Goal: Task Accomplishment & Management: Complete application form

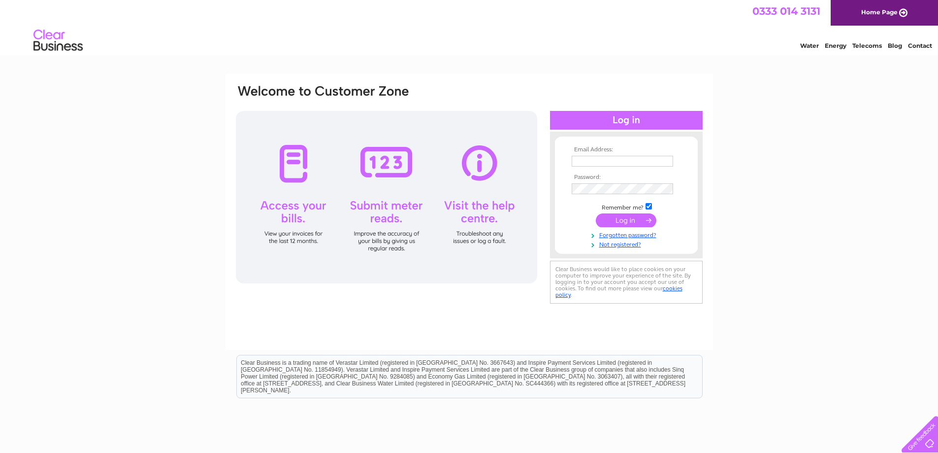
type input "lorna@castlecroft.com"
click at [635, 217] on input "submit" at bounding box center [626, 220] width 61 height 14
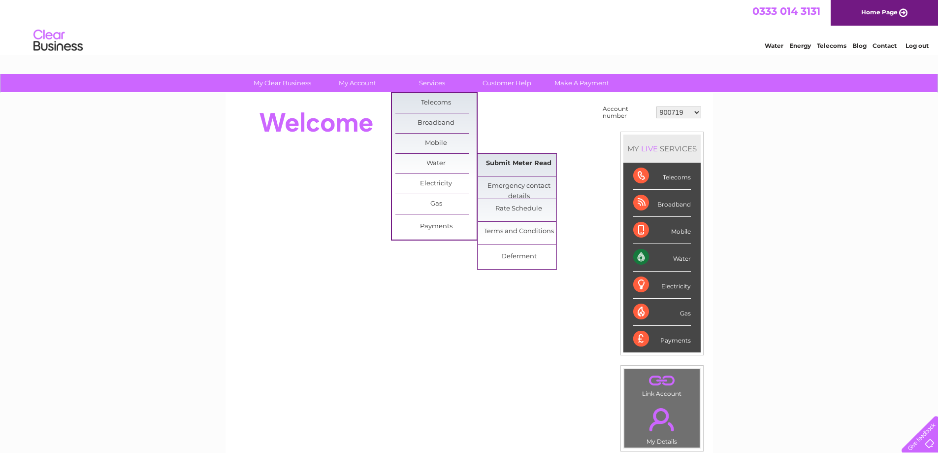
click at [492, 164] on link "Submit Meter Read" at bounding box center [518, 164] width 81 height 20
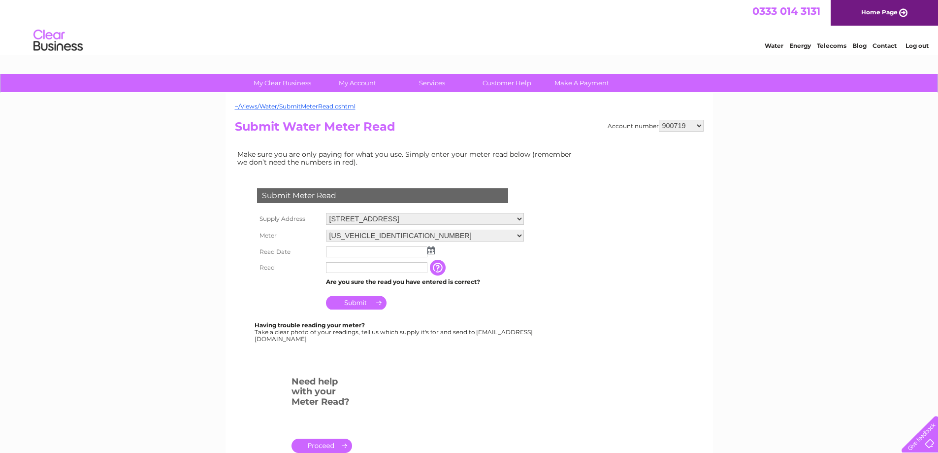
click at [701, 127] on select "900719 900720 900721 900722 900724 907163 917749 919306 921360 928449 931316 93…" at bounding box center [681, 126] width 45 height 12
select select "1083845"
click at [659, 120] on select "900719 900720 900721 900722 900724 907163 917749 919306 921360 928449 931316 93…" at bounding box center [681, 126] width 45 height 12
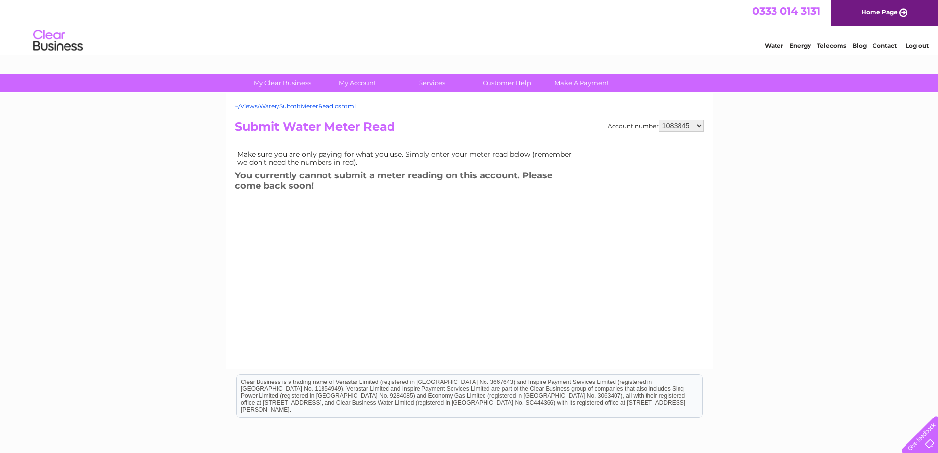
click at [693, 120] on select "900719 900720 900721 900722 900724 907163 917749 919306 921360 928449 931316 93…" at bounding box center [681, 126] width 45 height 12
select select "1095736"
click at [659, 120] on select "900719 900720 900721 900722 900724 907163 917749 919306 921360 928449 931316 93…" at bounding box center [681, 126] width 45 height 12
click at [699, 125] on select "900719 900720 900721 900722 900724 907163 917749 919306 921360 928449 931316 93…" at bounding box center [681, 126] width 45 height 12
select select "1101654"
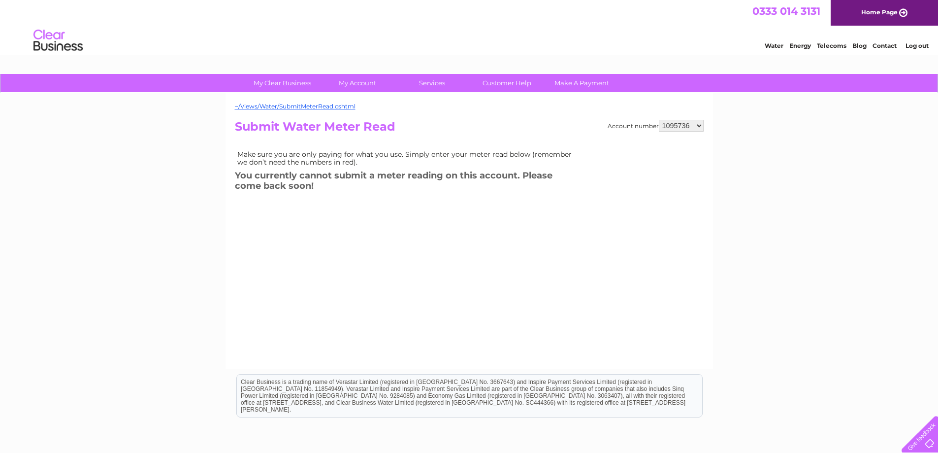
click at [659, 120] on select "900719 900720 900721 900722 900724 907163 917749 919306 921360 928449 931316 93…" at bounding box center [681, 126] width 45 height 12
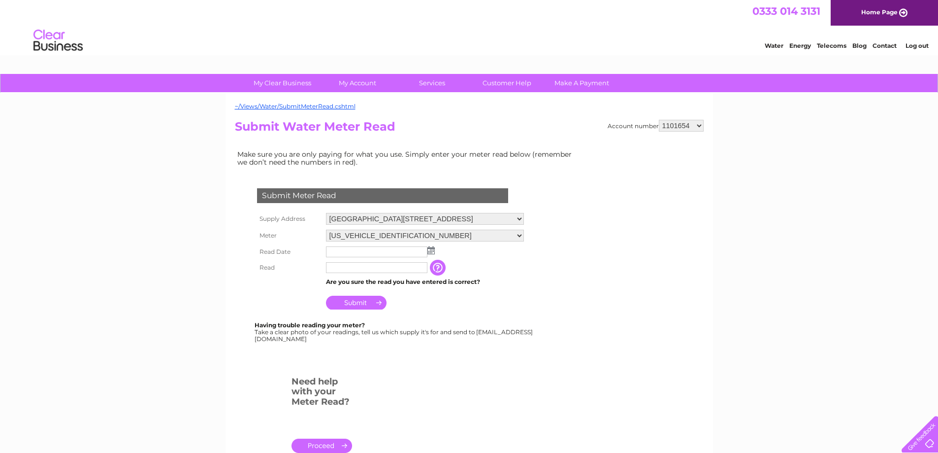
click at [428, 253] on img at bounding box center [431, 250] width 7 height 8
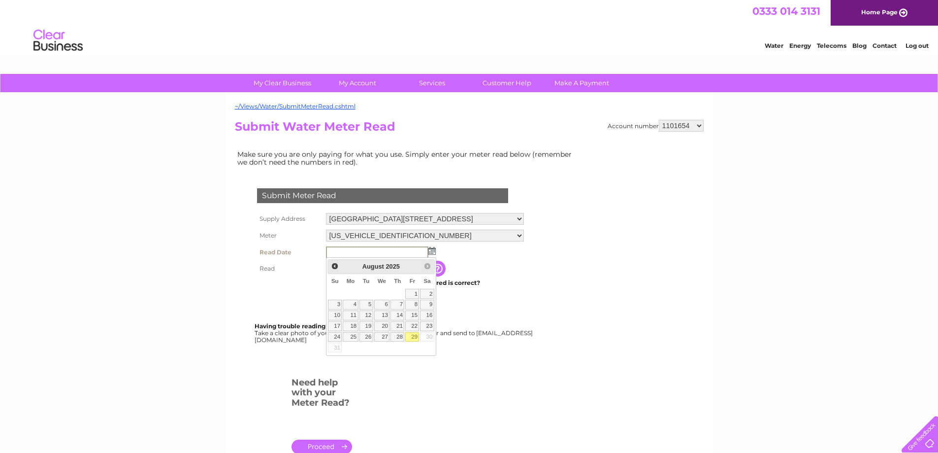
click at [414, 339] on link "29" at bounding box center [412, 337] width 14 height 10
type input "2025/08/29"
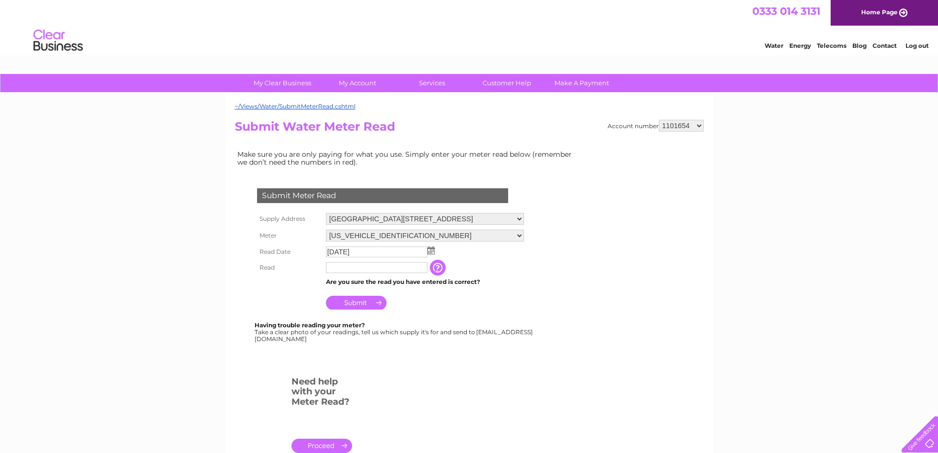
click at [375, 268] on input "text" at bounding box center [376, 267] width 101 height 11
click at [359, 264] on input "text" at bounding box center [377, 268] width 102 height 12
type input "219"
click at [348, 297] on input "Submit" at bounding box center [356, 304] width 61 height 14
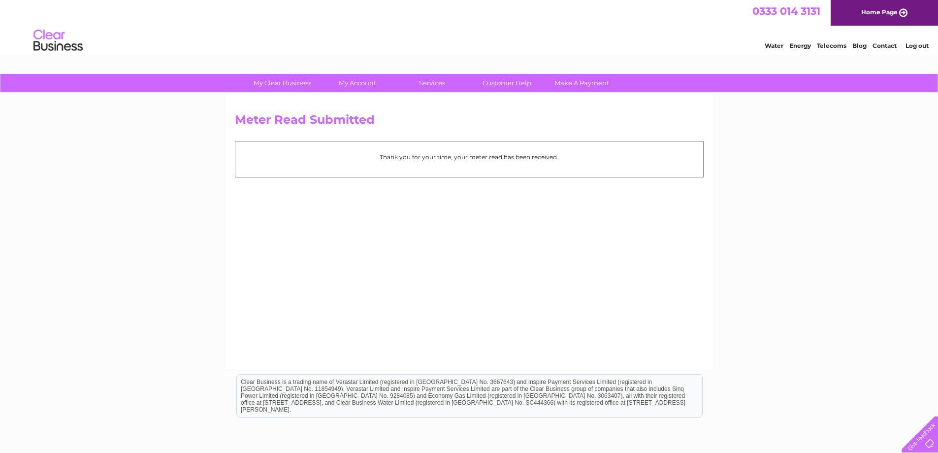
click at [914, 42] on link "Log out" at bounding box center [917, 45] width 23 height 7
